Goal: Task Accomplishment & Management: Complete application form

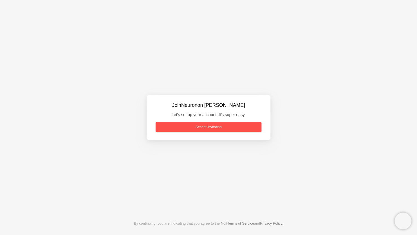
click at [203, 126] on link "Accept invitation" at bounding box center [209, 127] width 106 height 10
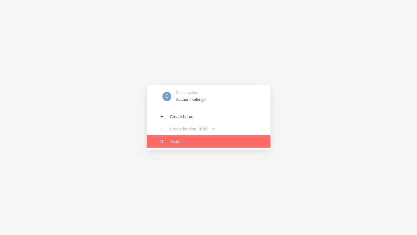
click at [172, 144] on link at bounding box center [209, 141] width 124 height 12
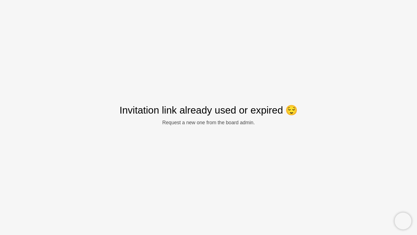
click at [158, 108] on span "Invitation link already used or expired" at bounding box center [202, 110] width 164 height 14
